Goal: Information Seeking & Learning: Learn about a topic

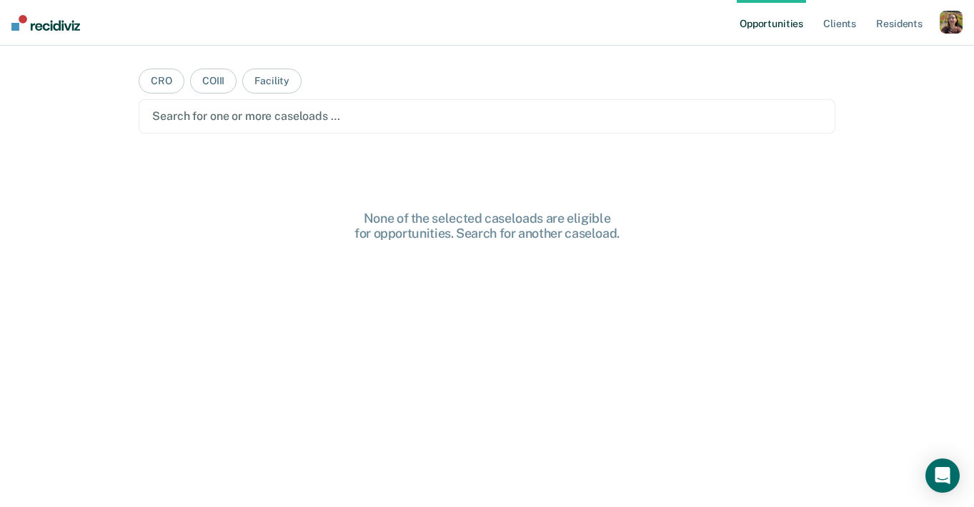
click at [953, 19] on div "button" at bounding box center [951, 22] width 23 height 23
click at [862, 56] on link "Profile" at bounding box center [893, 58] width 115 height 12
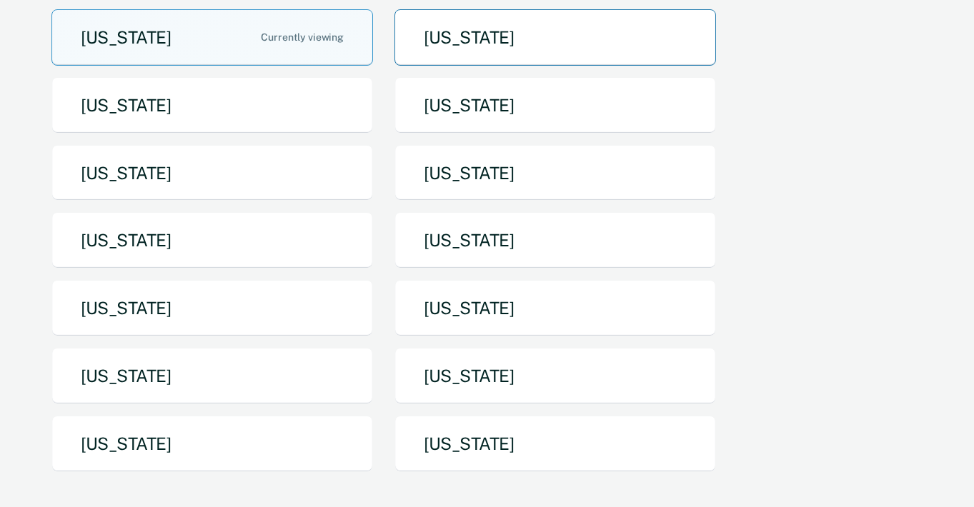
scroll to position [197, 0]
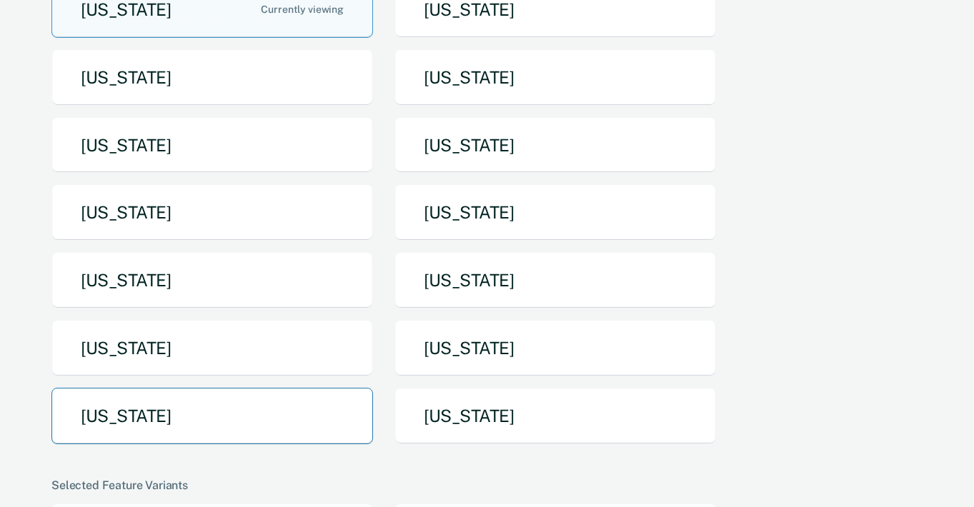
click at [242, 402] on button "[US_STATE]" at bounding box center [212, 416] width 322 height 56
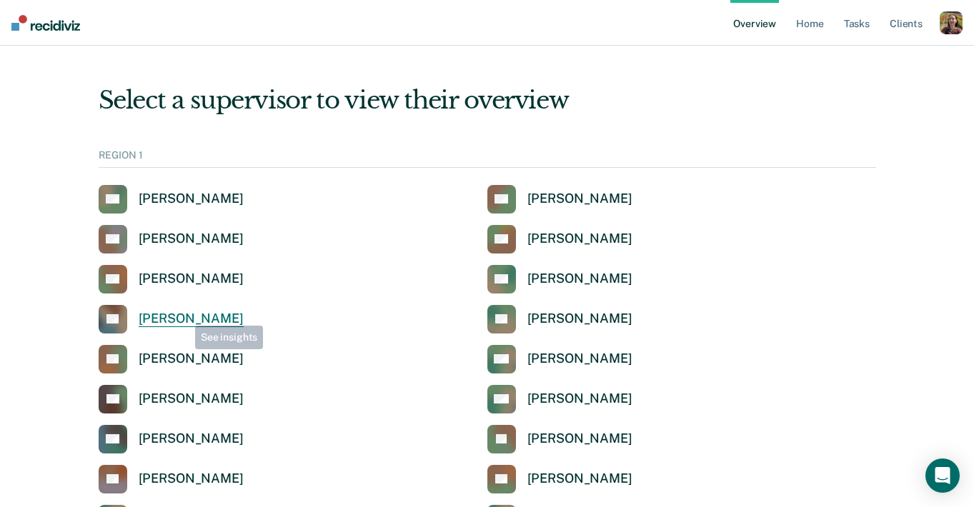
click at [184, 318] on div "[PERSON_NAME]" at bounding box center [191, 319] width 105 height 16
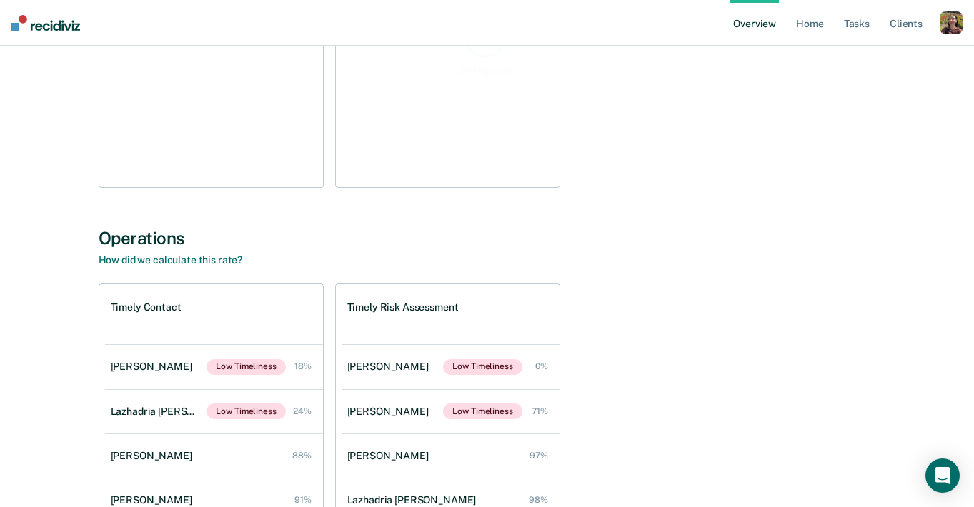
scroll to position [336, 0]
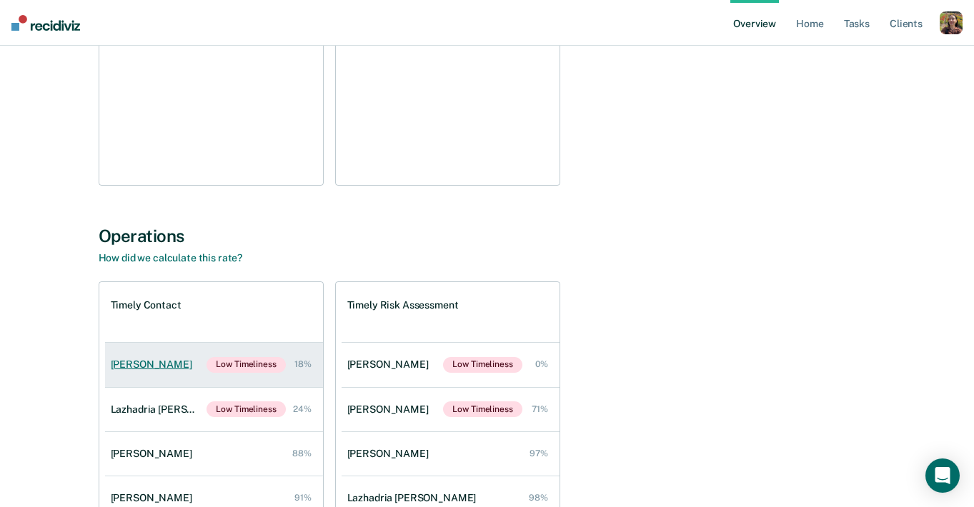
click at [180, 377] on link "Sharune Beck Low Timeliness 18%" at bounding box center [214, 365] width 218 height 44
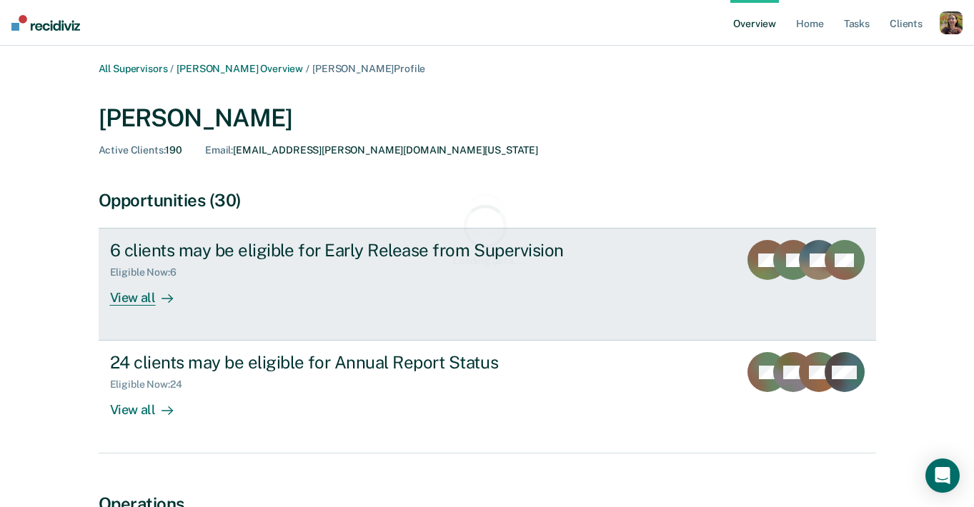
scroll to position [191, 0]
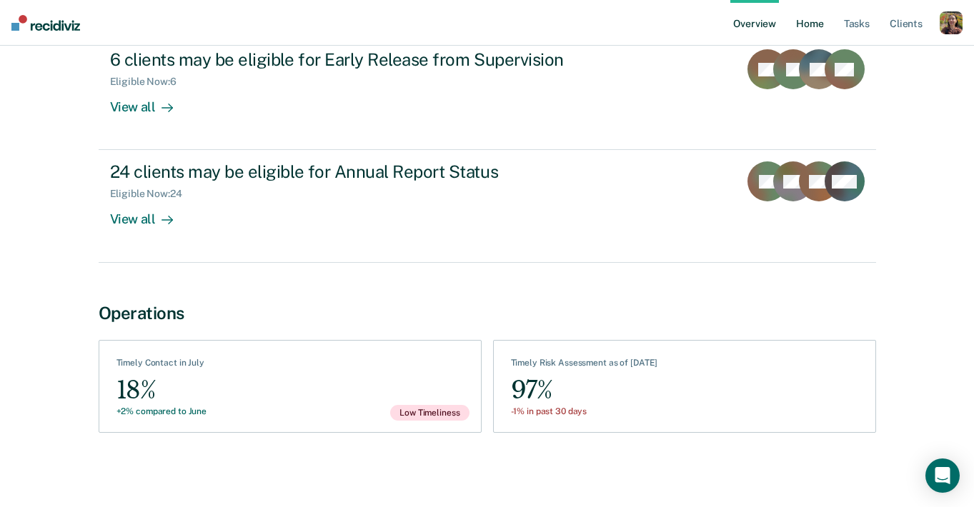
click at [825, 25] on link "Home" at bounding box center [809, 23] width 33 height 46
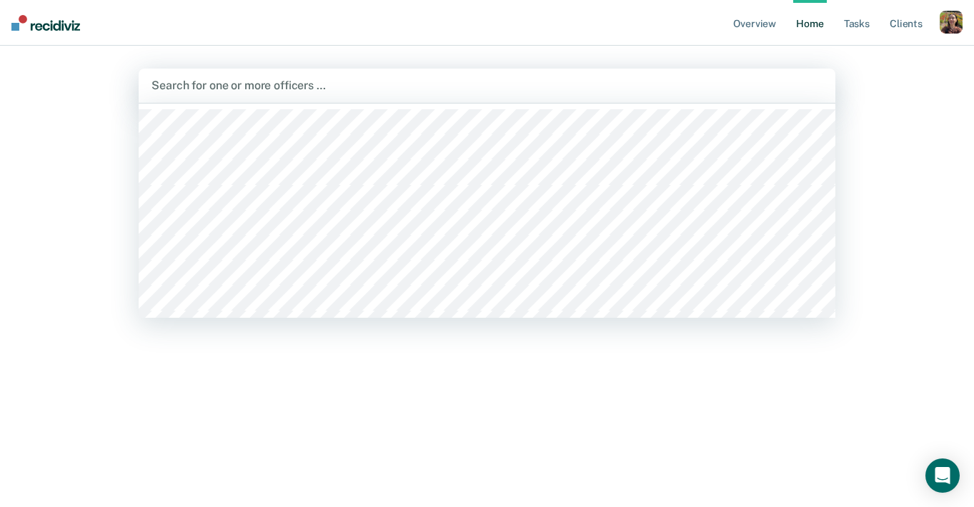
click at [662, 81] on div at bounding box center [486, 85] width 670 height 16
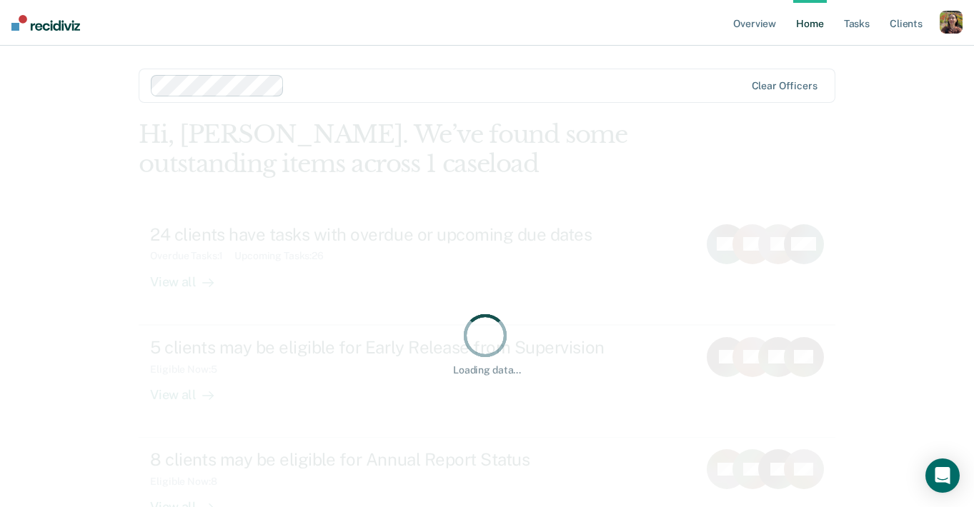
drag, startPoint x: 767, startPoint y: 173, endPoint x: 733, endPoint y: 146, distance: 43.2
click at [733, 146] on div "Loading data... Hi, Rajan. We’ve found some outstanding items across 1 caseload…" at bounding box center [487, 343] width 696 height 447
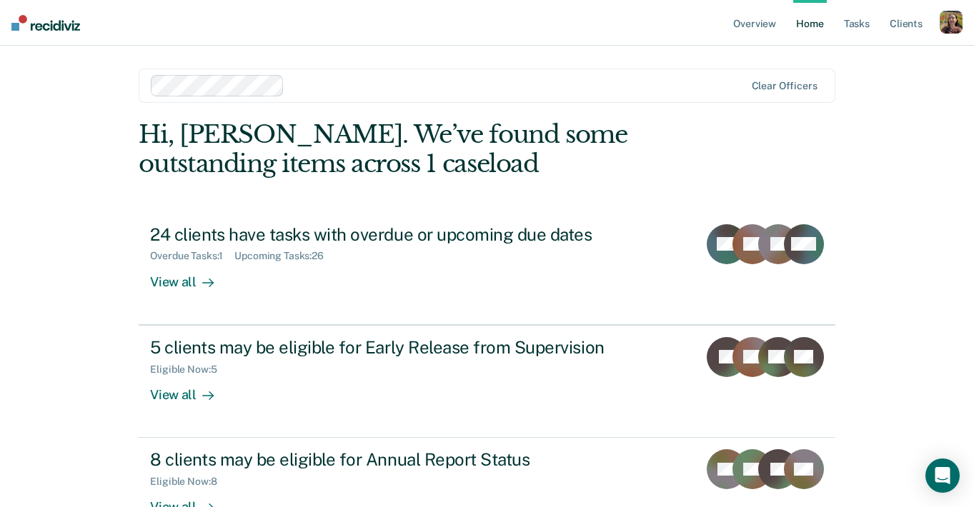
click at [943, 180] on div "Overview Home Tasks Client s Profile How it works Log Out Clear officers Hi, Ra…" at bounding box center [487, 303] width 974 height 607
